Goal: Information Seeking & Learning: Learn about a topic

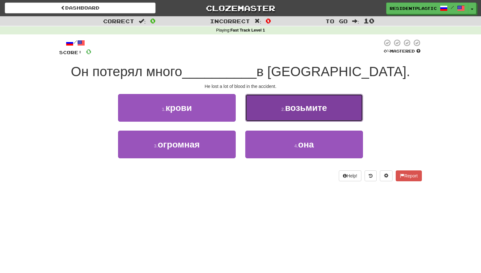
click at [248, 111] on button "2 . возьмите" at bounding box center [304, 108] width 118 height 28
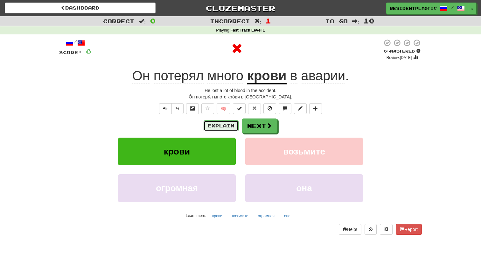
click at [223, 125] on button "Explain" at bounding box center [221, 125] width 35 height 11
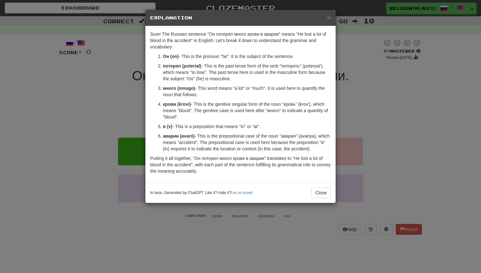
click at [349, 71] on div "× Explanation Sure! The Russian sentence "Он потерял много крови в аварии" mean…" at bounding box center [240, 136] width 481 height 273
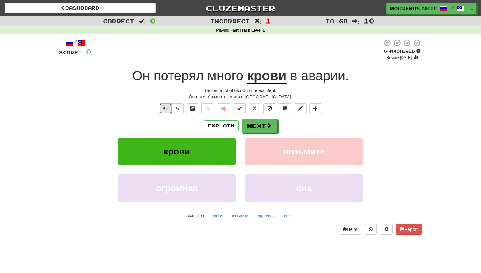
click at [166, 113] on button "Text-to-speech controls" at bounding box center [165, 108] width 13 height 11
click at [218, 125] on button "Explain" at bounding box center [221, 125] width 35 height 11
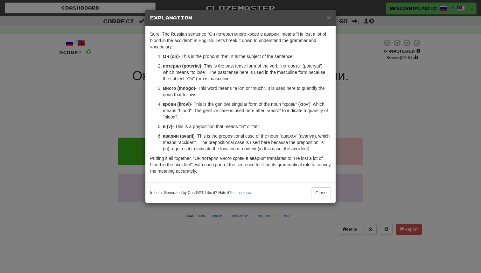
click at [369, 100] on div "× Explanation Sure! The Russian sentence "Он потерял много крови в аварии" mean…" at bounding box center [240, 136] width 481 height 273
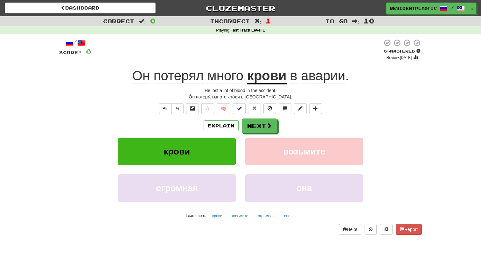
click at [282, 127] on div "Explain Next" at bounding box center [240, 125] width 362 height 15
click at [269, 129] on button "Next" at bounding box center [260, 126] width 36 height 15
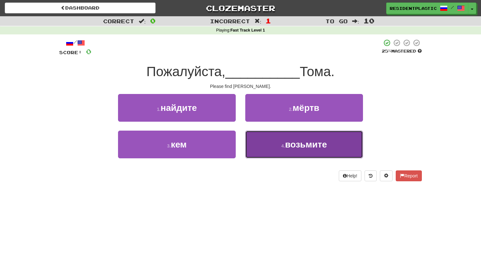
click at [310, 147] on span "возьмите" at bounding box center [306, 144] width 42 height 10
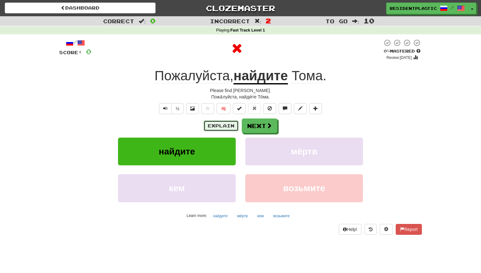
click at [223, 126] on button "Explain" at bounding box center [221, 125] width 35 height 11
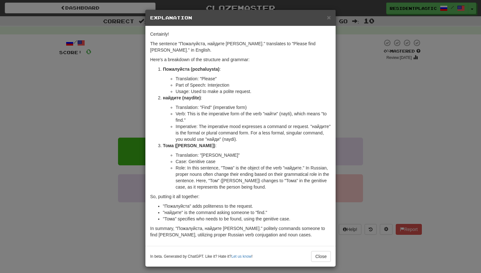
click at [355, 97] on div "× Explanation Certainly! The sentence "Пожалуйста, найдите Тома." translates to…" at bounding box center [240, 136] width 481 height 273
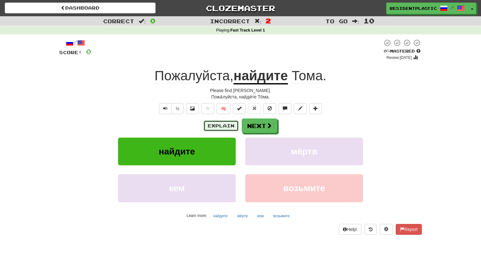
click at [230, 130] on button "Explain" at bounding box center [221, 125] width 35 height 11
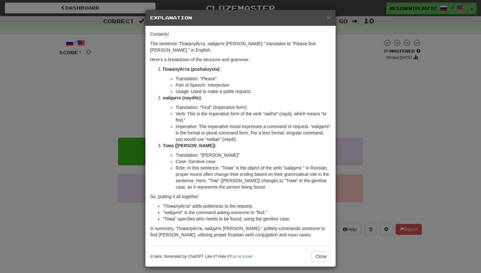
click at [349, 124] on div "× Explanation Certainly! The sentence "Пожалуйста, найдите Тома." translates to…" at bounding box center [240, 136] width 481 height 273
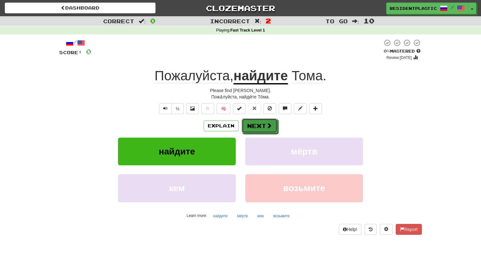
click at [272, 128] on button "Next" at bounding box center [260, 125] width 36 height 15
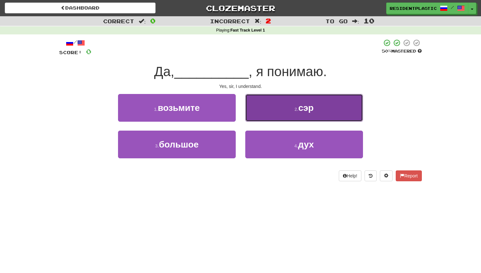
click at [272, 117] on button "2 . сэр" at bounding box center [304, 108] width 118 height 28
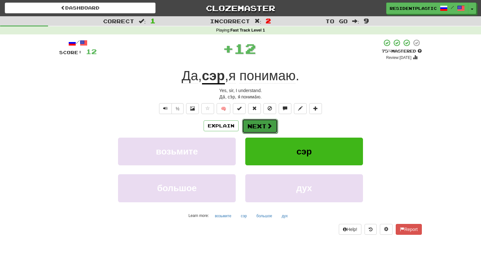
click at [254, 126] on button "Next" at bounding box center [260, 126] width 36 height 15
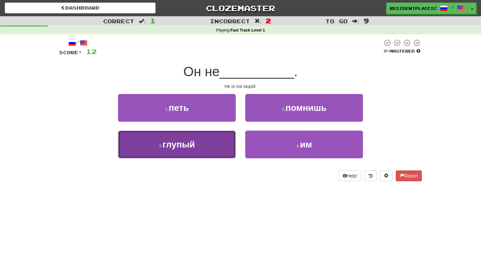
click at [218, 133] on button "3 . глупый" at bounding box center [177, 144] width 118 height 28
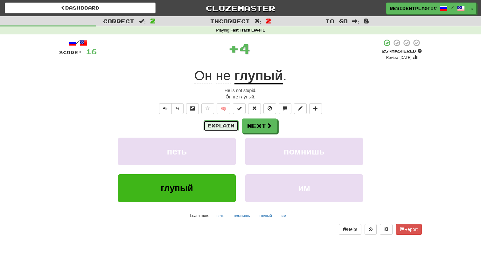
click at [221, 128] on button "Explain" at bounding box center [221, 125] width 35 height 11
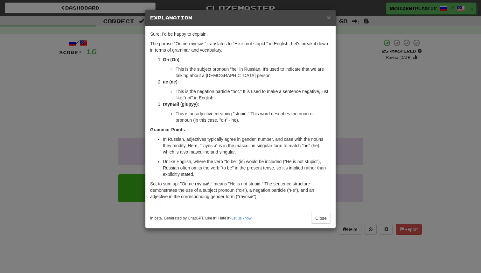
click at [369, 97] on div "× Explanation Sure, I'd be happy to explain. The phrase "Он не глупый." transla…" at bounding box center [240, 136] width 481 height 273
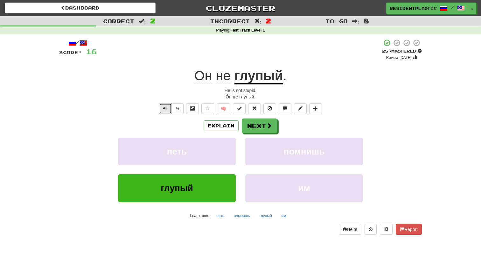
click at [162, 108] on button "Text-to-speech controls" at bounding box center [165, 108] width 13 height 11
click at [255, 127] on button "Next" at bounding box center [260, 126] width 36 height 15
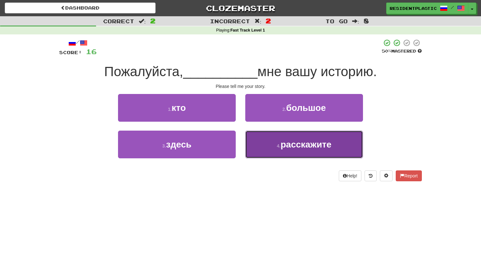
click at [272, 144] on button "4 . расскажите" at bounding box center [304, 144] width 118 height 28
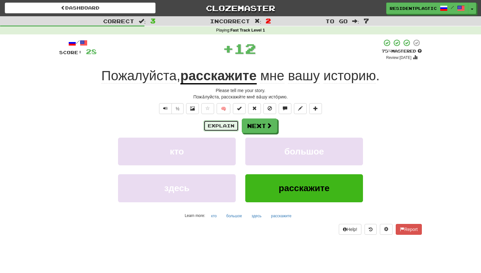
click at [211, 125] on button "Explain" at bounding box center [221, 125] width 35 height 11
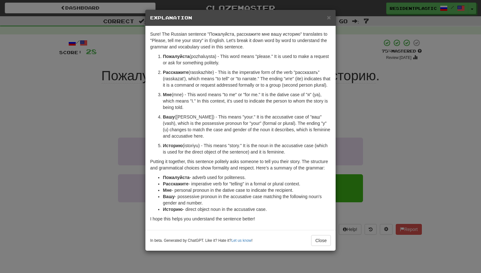
click at [349, 88] on div "× Explanation Sure! The Russian sentence "Пожалуйста, расскажите мне вашу истор…" at bounding box center [240, 136] width 481 height 273
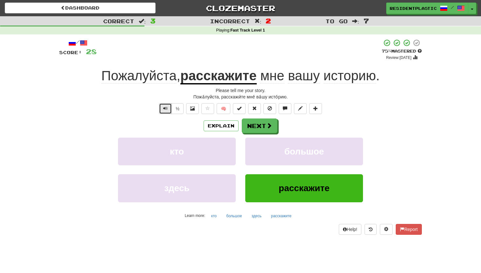
click at [168, 107] on span "Text-to-speech controls" at bounding box center [165, 108] width 4 height 4
click at [275, 122] on button "Next" at bounding box center [260, 126] width 36 height 15
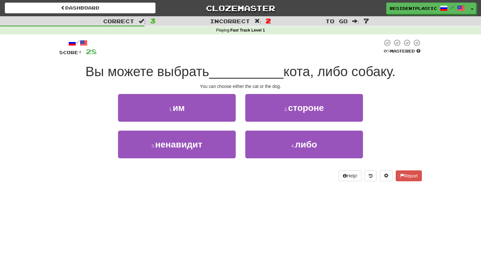
click at [218, 122] on div "1 . им" at bounding box center [176, 112] width 127 height 37
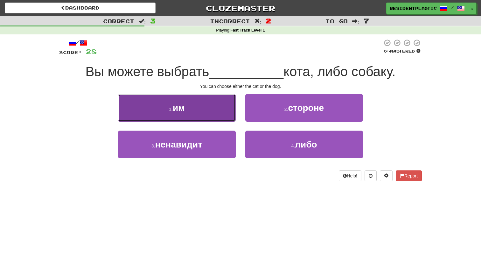
click at [225, 113] on button "1 . им" at bounding box center [177, 108] width 118 height 28
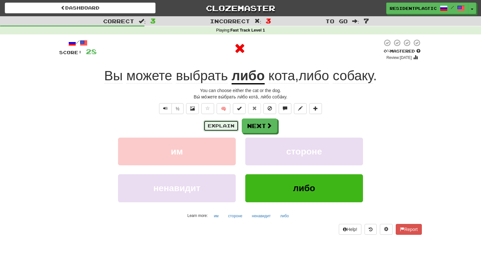
click at [226, 127] on button "Explain" at bounding box center [221, 125] width 35 height 11
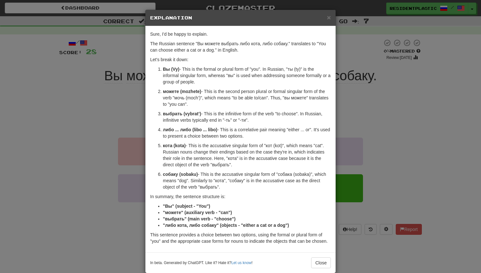
click at [345, 93] on div "× Explanation Sure, I'd be happy to explain. The Russian sentence "Вы можете вы…" at bounding box center [240, 136] width 481 height 273
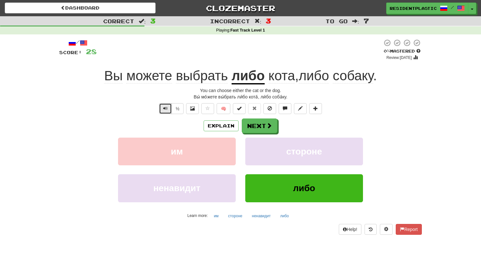
click at [162, 112] on button "Text-to-speech controls" at bounding box center [165, 108] width 13 height 11
click at [216, 122] on button "Explain" at bounding box center [221, 125] width 35 height 11
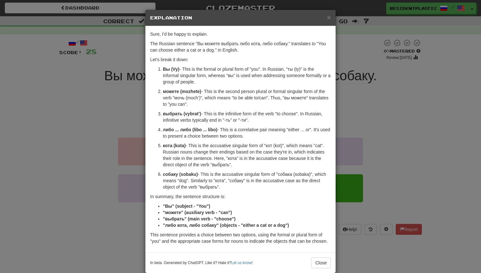
click at [139, 112] on div "× Explanation Sure, I'd be happy to explain. The Russian sentence "Вы можете вы…" at bounding box center [240, 136] width 481 height 273
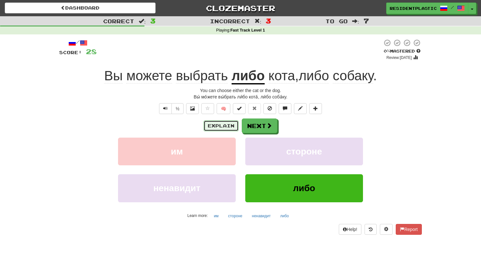
click at [218, 121] on button "Explain" at bounding box center [221, 125] width 35 height 11
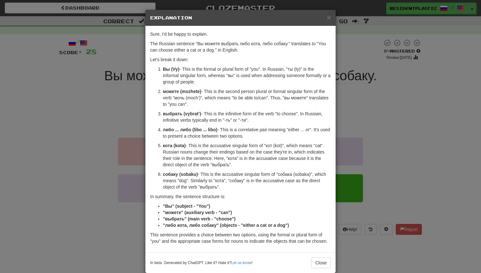
click at [111, 118] on div "× Explanation Sure, I'd be happy to explain. The Russian sentence "Вы можете вы…" at bounding box center [240, 136] width 481 height 273
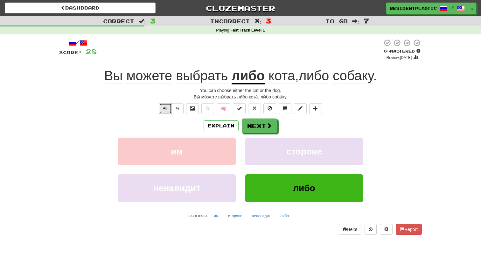
click at [160, 109] on button "Text-to-speech controls" at bounding box center [165, 108] width 13 height 11
click at [254, 126] on button "Next" at bounding box center [260, 126] width 36 height 15
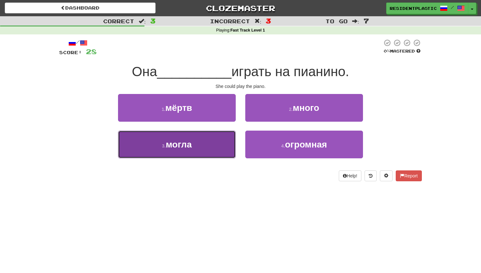
click at [213, 146] on button "3 . могла" at bounding box center [177, 144] width 118 height 28
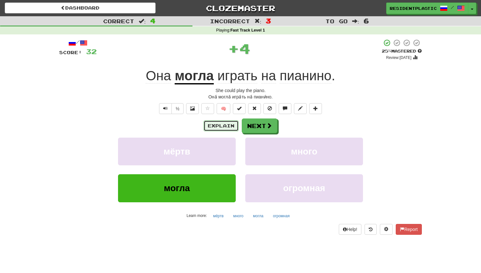
click at [220, 131] on button "Explain" at bounding box center [221, 125] width 35 height 11
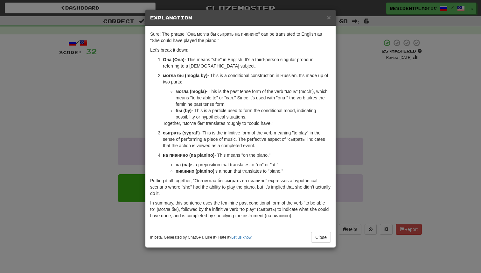
click at [355, 89] on div "× Explanation Sure! The phrase "Она могла бы сыграть на пианино" can be transla…" at bounding box center [240, 136] width 481 height 273
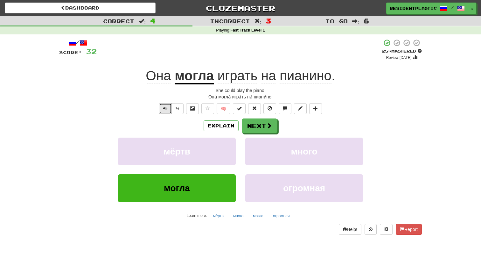
click at [167, 110] on span "Text-to-speech controls" at bounding box center [165, 108] width 4 height 4
click at [214, 128] on button "Explain" at bounding box center [221, 125] width 35 height 11
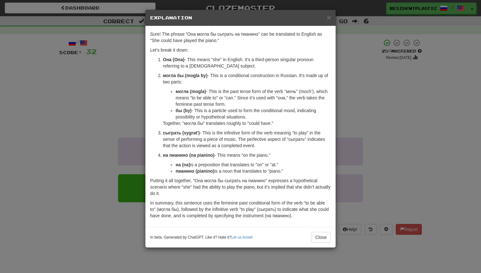
click at [399, 119] on div "× Explanation Sure! The phrase "Она могла бы сыграть на пианино" can be transla…" at bounding box center [240, 136] width 481 height 273
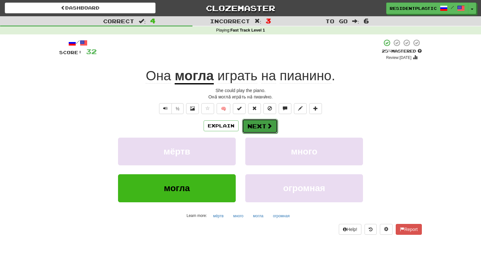
click at [261, 128] on button "Next" at bounding box center [260, 126] width 36 height 15
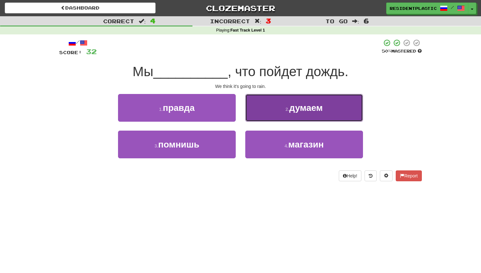
click at [257, 114] on button "2 . думаем" at bounding box center [304, 108] width 118 height 28
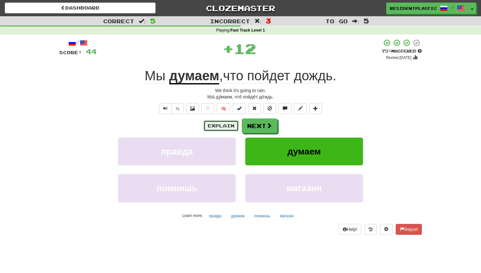
click at [221, 121] on button "Explain" at bounding box center [221, 125] width 35 height 11
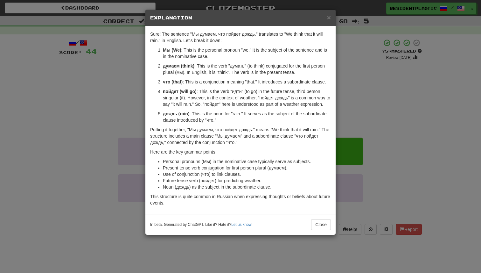
click at [356, 111] on div "× Explanation Sure! The sentence "Мы думаем, что пойдет дождь." translates to "…" at bounding box center [240, 136] width 481 height 273
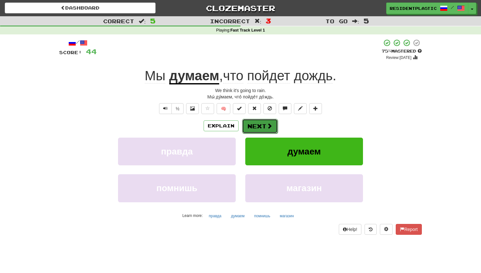
click at [261, 124] on button "Next" at bounding box center [260, 126] width 36 height 15
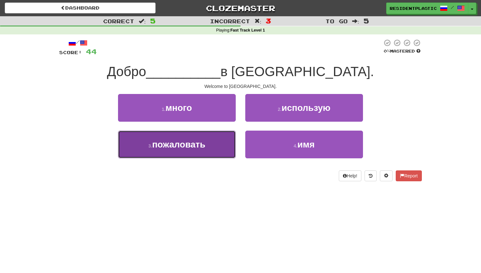
click at [220, 144] on button "3 . пожаловать" at bounding box center [177, 144] width 118 height 28
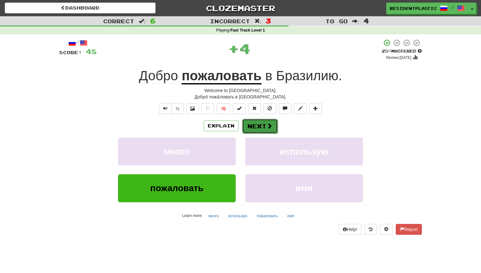
click at [259, 120] on button "Next" at bounding box center [260, 126] width 36 height 15
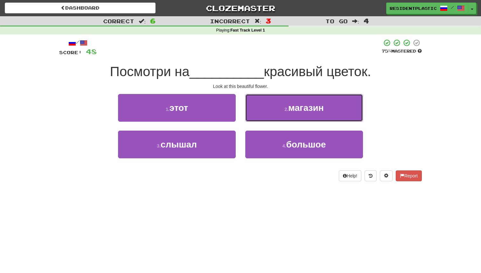
click at [259, 120] on button "2 . магазин" at bounding box center [304, 108] width 118 height 28
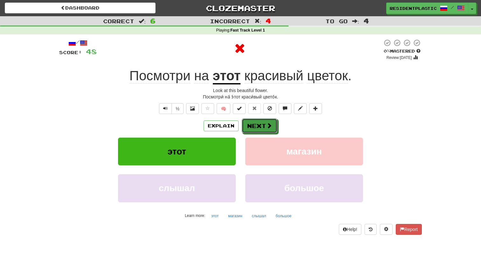
click at [259, 120] on button "Next" at bounding box center [260, 125] width 36 height 15
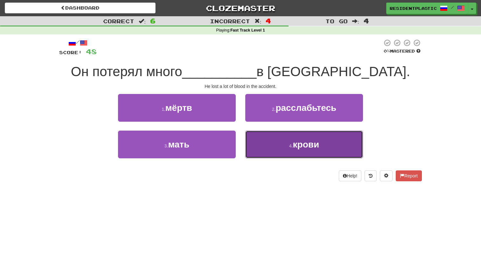
click at [266, 136] on button "4 . крови" at bounding box center [304, 144] width 118 height 28
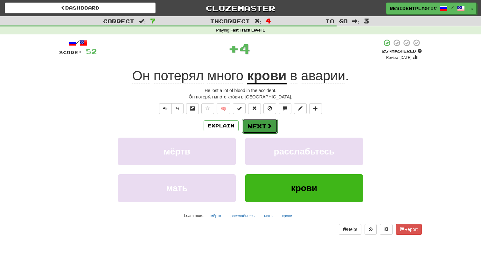
click at [265, 121] on button "Next" at bounding box center [260, 126] width 36 height 15
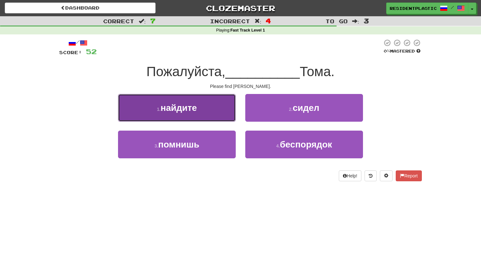
click at [220, 114] on button "1 . найдите" at bounding box center [177, 108] width 118 height 28
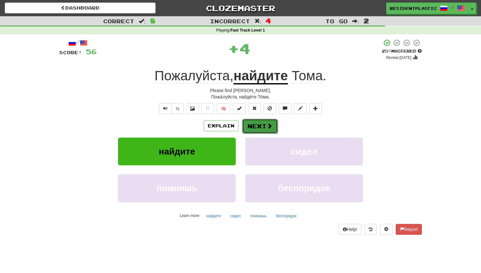
click at [255, 128] on button "Next" at bounding box center [260, 126] width 36 height 15
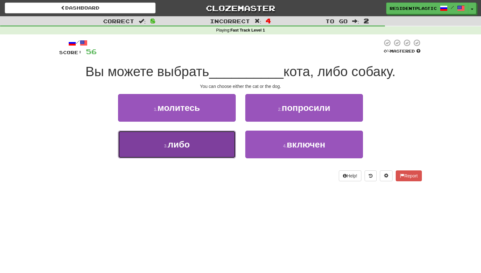
click at [213, 142] on button "3 . либо" at bounding box center [177, 144] width 118 height 28
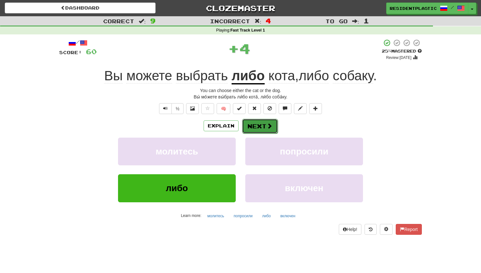
click at [262, 128] on button "Next" at bounding box center [260, 126] width 36 height 15
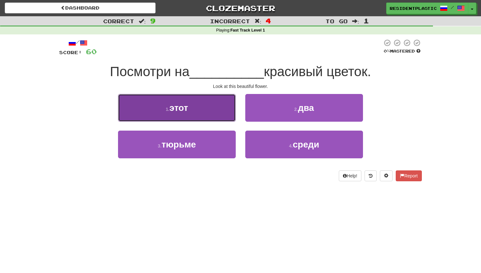
click at [213, 114] on button "1 . этот" at bounding box center [177, 108] width 118 height 28
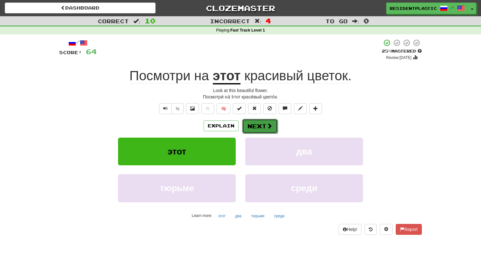
click at [265, 125] on button "Next" at bounding box center [260, 126] width 36 height 15
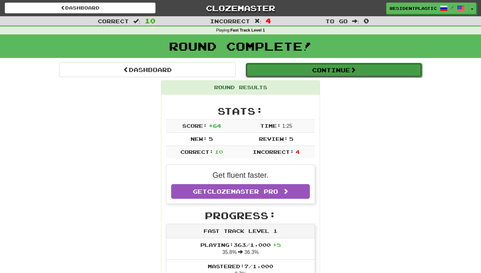
click at [282, 72] on button "Continue" at bounding box center [333, 70] width 176 height 15
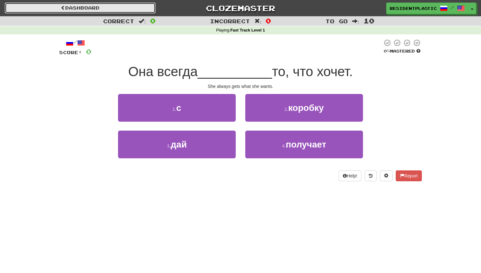
click at [146, 10] on link "Dashboard" at bounding box center [80, 8] width 151 height 11
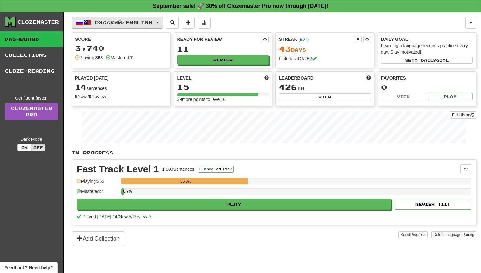
click at [147, 23] on span "Русский / English" at bounding box center [123, 22] width 57 height 5
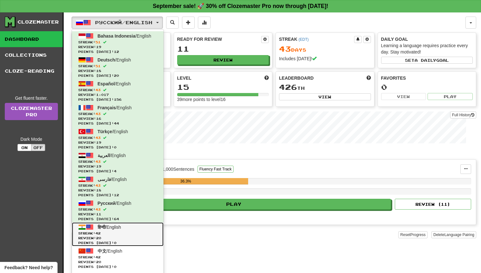
click at [132, 235] on span "Streak: 42" at bounding box center [117, 233] width 79 height 5
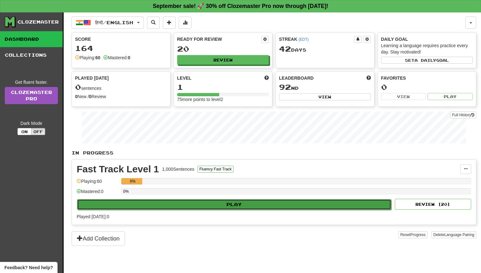
click at [190, 203] on button "Play" at bounding box center [234, 204] width 314 height 11
select select "**"
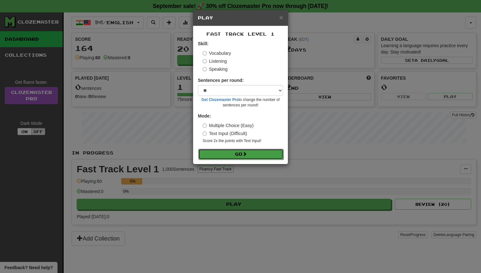
click at [238, 153] on button "Go" at bounding box center [240, 153] width 85 height 11
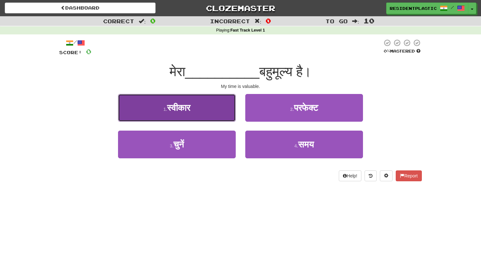
click at [219, 111] on button "1 . स्वीकार" at bounding box center [177, 108] width 118 height 28
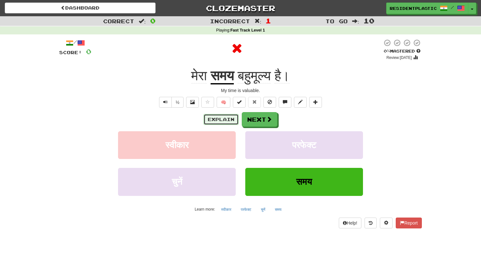
click at [229, 120] on button "Explain" at bounding box center [221, 119] width 35 height 11
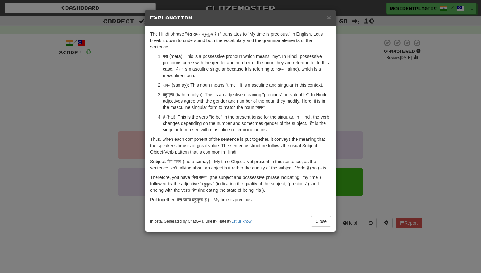
click at [369, 93] on div "× Explanation The Hindi phrase "मेरा समय बहुमूल्य है।" translates to "My time i…" at bounding box center [240, 136] width 481 height 273
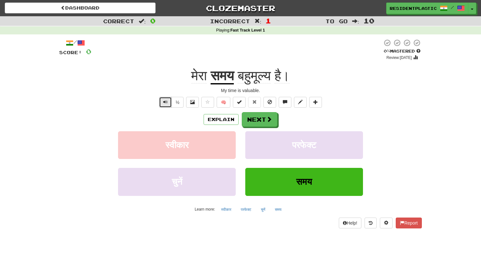
click at [169, 104] on button "Text-to-speech controls" at bounding box center [165, 102] width 13 height 11
click at [248, 119] on button "Next" at bounding box center [260, 119] width 36 height 15
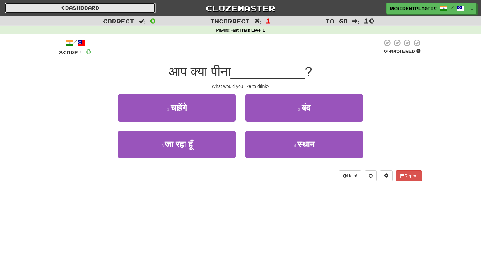
click at [133, 8] on link "Dashboard" at bounding box center [80, 8] width 151 height 11
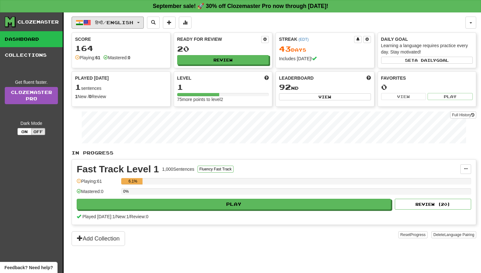
click at [133, 17] on button "हिन्दी / English" at bounding box center [108, 23] width 72 height 12
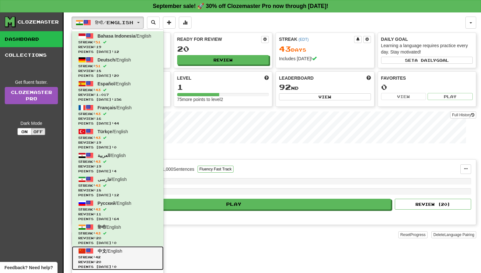
click at [136, 253] on link "中文 / English Streak: 42 Review: 20 Points today: 0" at bounding box center [118, 258] width 92 height 24
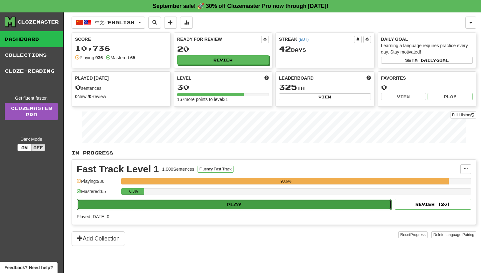
click at [209, 205] on button "Play" at bounding box center [234, 204] width 314 height 11
select select "**"
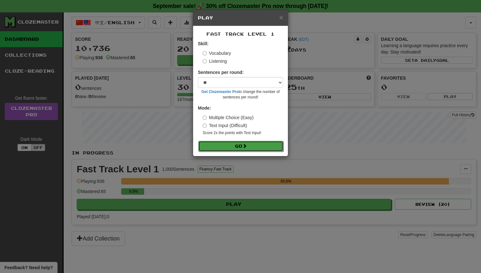
click at [254, 148] on button "Go" at bounding box center [240, 146] width 85 height 11
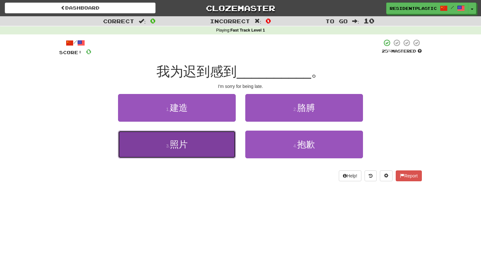
click at [226, 138] on button "3 . 照片" at bounding box center [177, 144] width 118 height 28
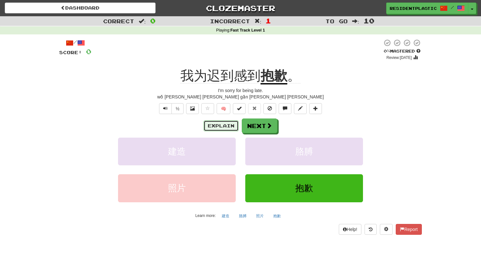
click at [226, 125] on button "Explain" at bounding box center [221, 125] width 35 height 11
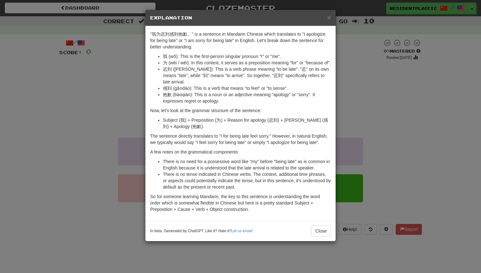
click at [375, 106] on div "× Explanation "我为迟到感到抱歉。" is a sentence in Mandarin Chinese which translates to…" at bounding box center [240, 136] width 481 height 273
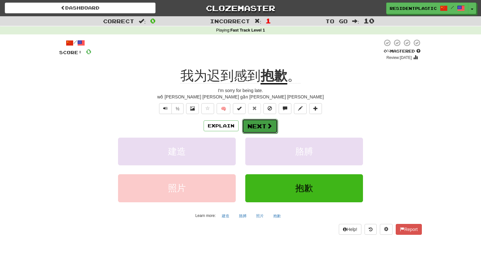
click at [271, 127] on span at bounding box center [269, 126] width 6 height 6
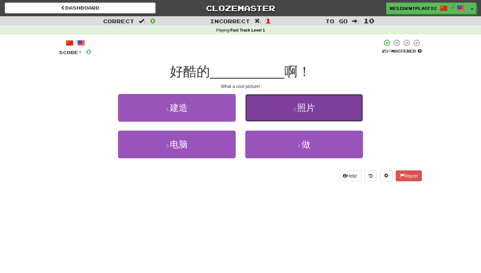
click at [272, 108] on button "2 . 照片" at bounding box center [304, 108] width 118 height 28
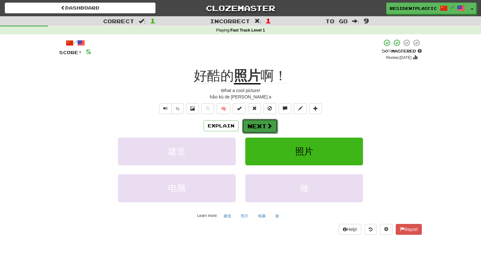
click at [260, 123] on button "Next" at bounding box center [260, 126] width 36 height 15
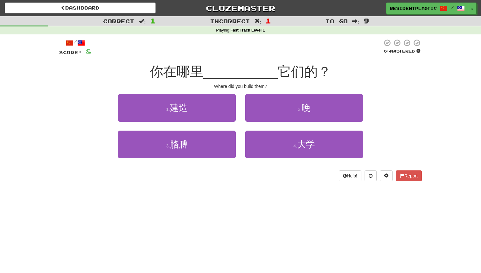
click at [218, 122] on div "1 . 建造" at bounding box center [176, 112] width 127 height 37
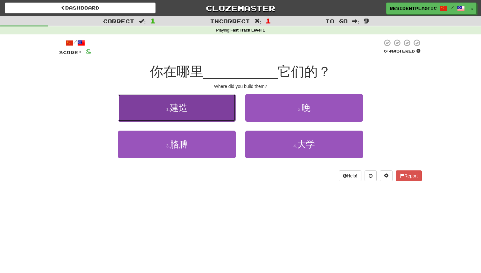
click at [221, 118] on button "1 . 建造" at bounding box center [177, 108] width 118 height 28
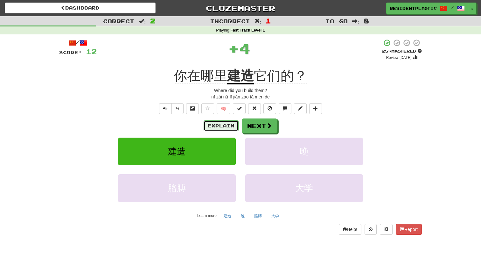
click at [218, 131] on button "Explain" at bounding box center [221, 125] width 35 height 11
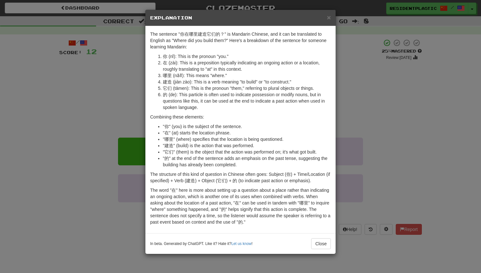
click at [365, 99] on div "× Explanation The sentence "你在哪里建造它们的？" is Mandarin Chinese, and it can be tran…" at bounding box center [240, 136] width 481 height 273
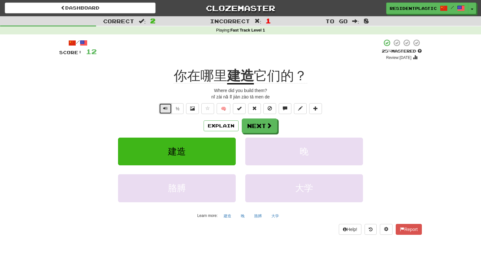
click at [166, 109] on span "Text-to-speech controls" at bounding box center [165, 108] width 4 height 4
click at [264, 125] on button "Next" at bounding box center [260, 126] width 36 height 15
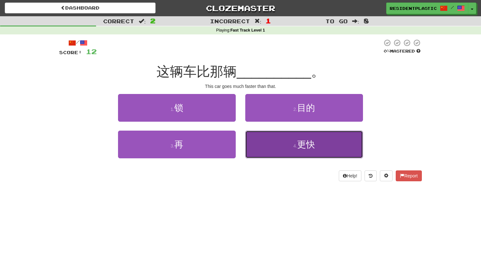
click at [271, 138] on button "4 . 更快" at bounding box center [304, 144] width 118 height 28
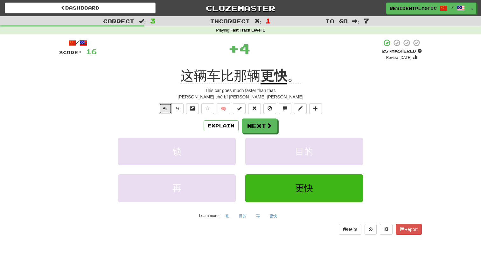
click at [162, 109] on button "Text-to-speech controls" at bounding box center [165, 108] width 13 height 11
click at [205, 130] on button "Explain" at bounding box center [221, 125] width 35 height 11
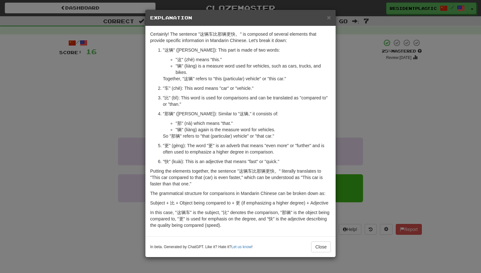
click at [141, 120] on div "× Explanation Certainly! The sentence "这辆车比那辆更快。" is composed of several elemen…" at bounding box center [240, 136] width 481 height 273
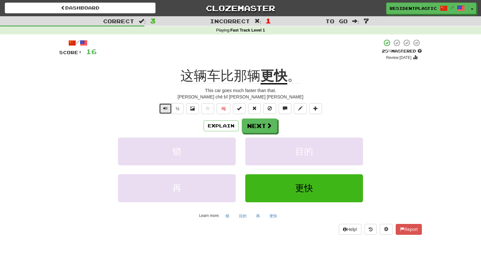
click at [167, 108] on span "Text-to-speech controls" at bounding box center [165, 108] width 4 height 4
click at [162, 107] on button "Text-to-speech controls" at bounding box center [165, 108] width 13 height 11
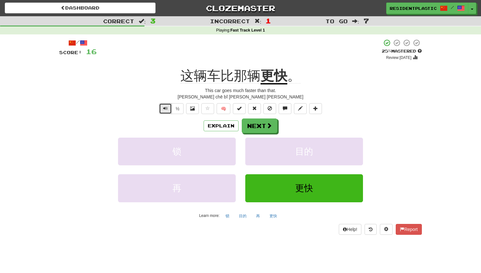
click at [162, 107] on button "Text-to-speech controls" at bounding box center [165, 108] width 13 height 11
click at [175, 109] on button "½" at bounding box center [177, 108] width 12 height 11
click at [170, 110] on button "Text-to-speech controls" at bounding box center [165, 108] width 13 height 11
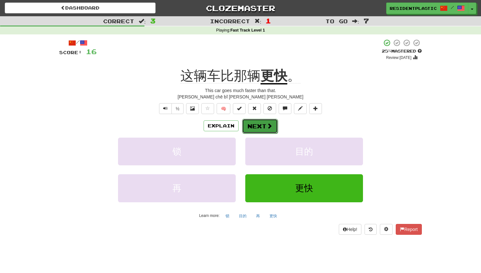
click at [255, 128] on button "Next" at bounding box center [260, 126] width 36 height 15
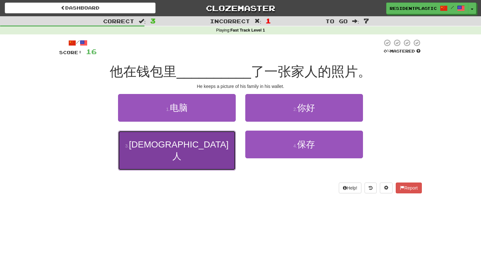
click at [198, 148] on button "3 . 德国人" at bounding box center [177, 150] width 118 height 40
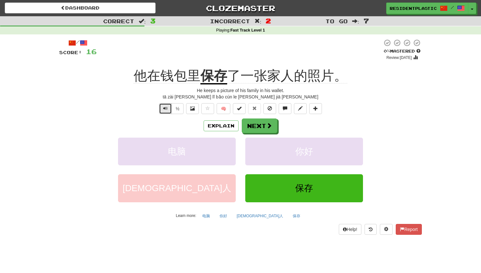
click at [160, 113] on button "Text-to-speech controls" at bounding box center [165, 108] width 13 height 11
click at [160, 109] on button "Text-to-speech controls" at bounding box center [165, 108] width 13 height 11
click at [163, 106] on button "Text-to-speech controls" at bounding box center [165, 108] width 13 height 11
click at [261, 127] on button "Next" at bounding box center [260, 126] width 36 height 15
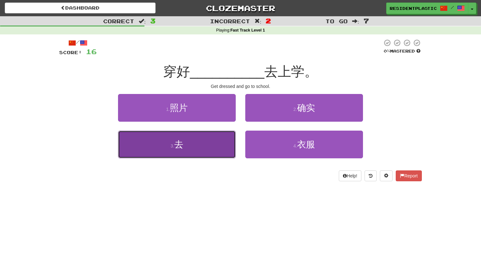
click at [210, 145] on button "3 . 去" at bounding box center [177, 144] width 118 height 28
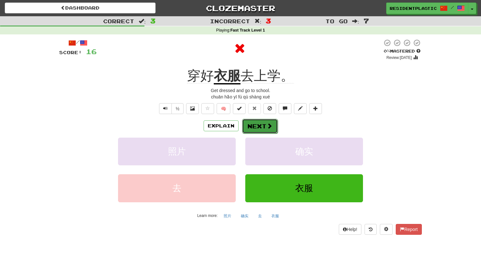
click at [252, 128] on button "Next" at bounding box center [260, 126] width 36 height 15
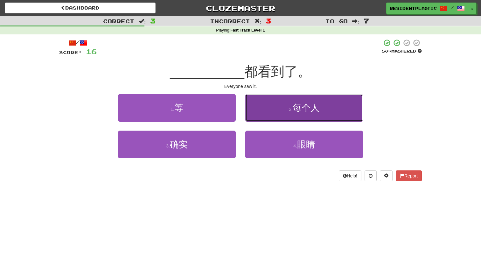
click at [261, 117] on button "2 . 每个人" at bounding box center [304, 108] width 118 height 28
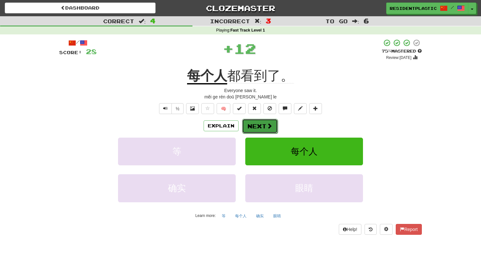
click at [258, 124] on button "Next" at bounding box center [260, 126] width 36 height 15
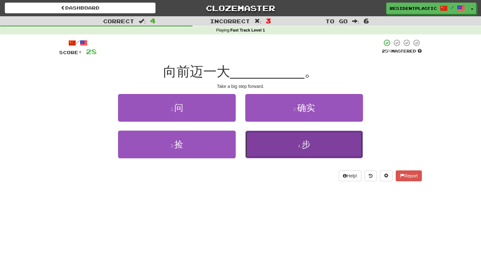
click at [267, 133] on button "4 . 步" at bounding box center [304, 144] width 118 height 28
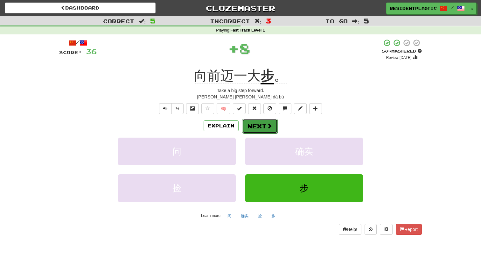
click at [250, 126] on button "Next" at bounding box center [260, 126] width 36 height 15
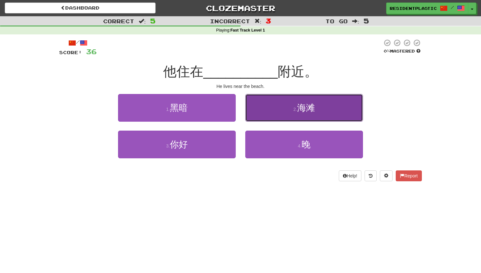
click at [247, 110] on button "2 . 海滩" at bounding box center [304, 108] width 118 height 28
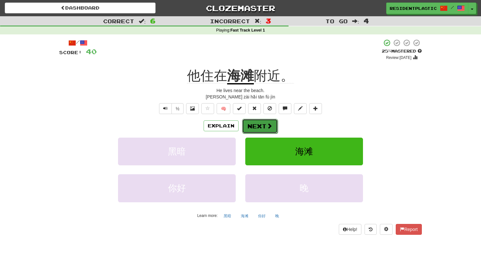
click at [259, 123] on button "Next" at bounding box center [260, 126] width 36 height 15
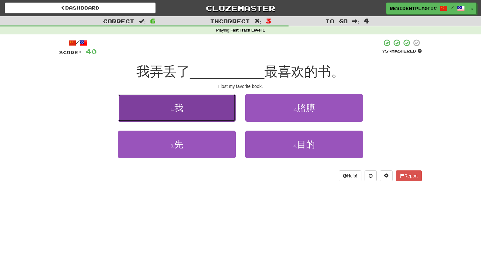
click at [225, 120] on button "1 . 我" at bounding box center [177, 108] width 118 height 28
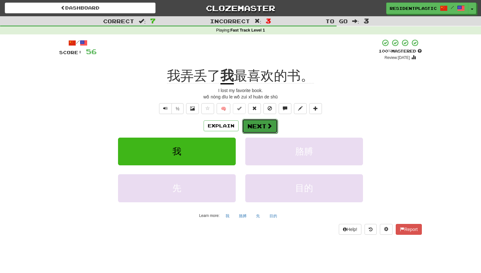
click at [266, 119] on button "Next" at bounding box center [260, 126] width 36 height 15
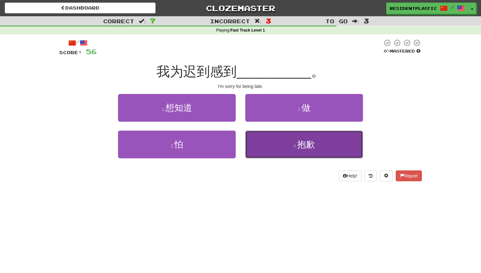
click at [280, 138] on button "4 . 抱歉" at bounding box center [304, 144] width 118 height 28
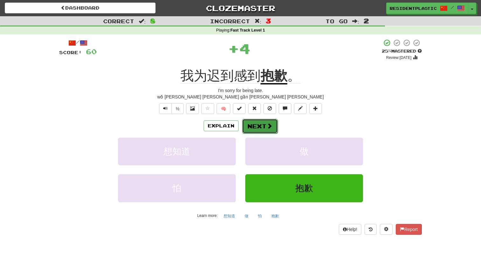
click at [257, 131] on button "Next" at bounding box center [260, 126] width 36 height 15
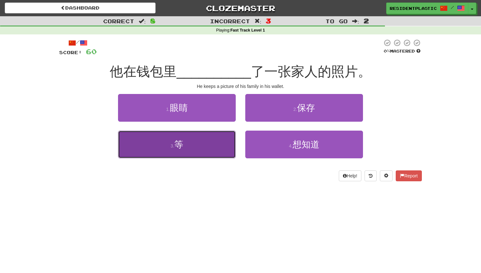
click at [222, 136] on button "3 . 等" at bounding box center [177, 144] width 118 height 28
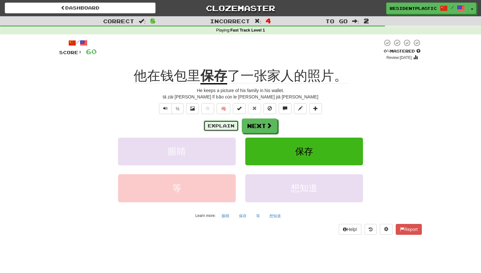
click at [233, 124] on button "Explain" at bounding box center [221, 125] width 35 height 11
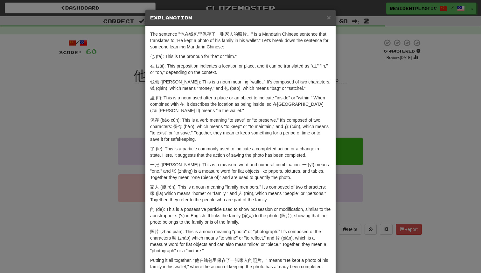
click at [347, 108] on div "× Explanation The sentence "他在钱包里保存了一张家人的照片。" is a Mandarin Chinese sentence th…" at bounding box center [240, 136] width 481 height 273
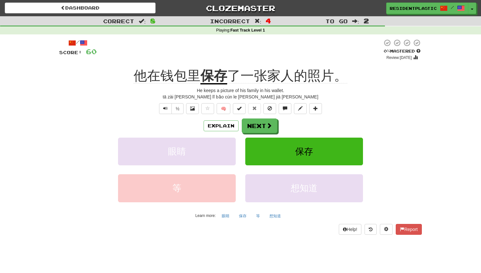
click at [273, 133] on div "Explain Next 眼睛 保存 等 想知道 Learn more: 眼睛 保存 等 想知道" at bounding box center [240, 169] width 362 height 102
click at [266, 126] on span at bounding box center [269, 126] width 6 height 6
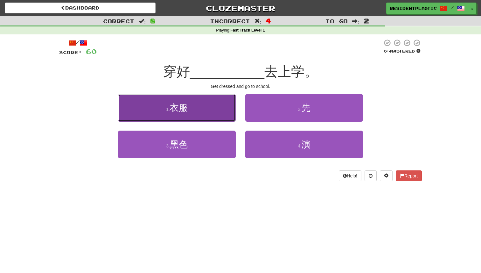
click at [230, 118] on button "1 . 衣服" at bounding box center [177, 108] width 118 height 28
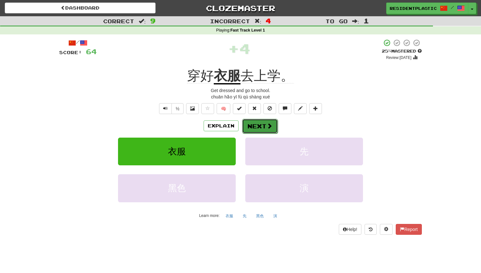
click at [253, 124] on button "Next" at bounding box center [260, 126] width 36 height 15
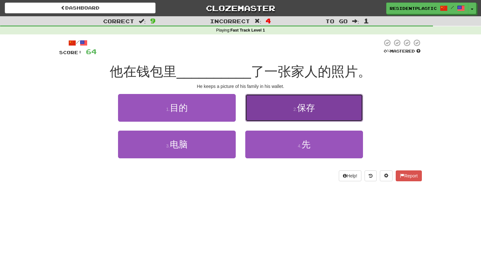
click at [263, 112] on button "2 . 保存" at bounding box center [304, 108] width 118 height 28
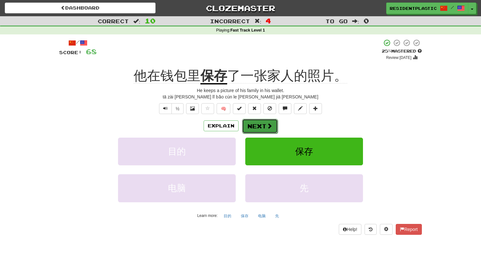
click at [254, 124] on button "Next" at bounding box center [260, 126] width 36 height 15
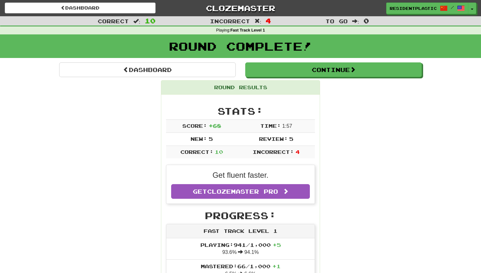
click at [244, 67] on div "Continue" at bounding box center [333, 69] width 186 height 15
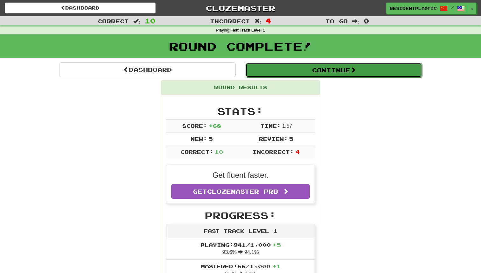
click at [247, 66] on button "Continue" at bounding box center [333, 70] width 176 height 15
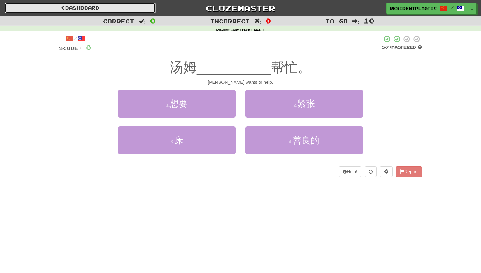
click at [144, 3] on link "Dashboard" at bounding box center [80, 8] width 151 height 11
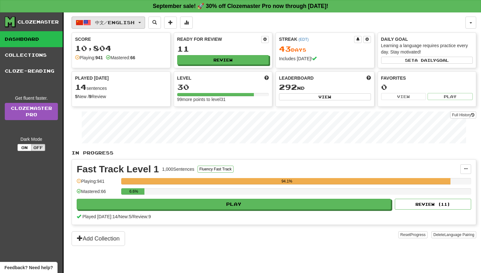
click at [135, 24] on span "中文 / English" at bounding box center [114, 22] width 39 height 5
